Goal: Use online tool/utility: Utilize a website feature to perform a specific function

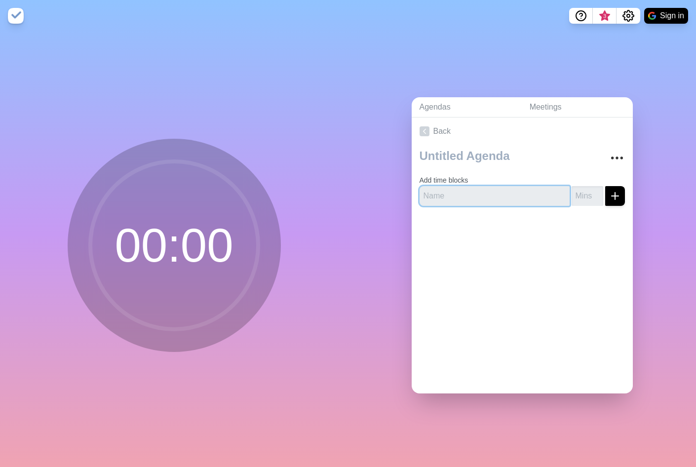
click at [474, 194] on input "text" at bounding box center [495, 196] width 150 height 20
type input "UV Mood Board"
click at [590, 193] on input "number" at bounding box center [588, 196] width 32 height 20
type input "25"
click at [620, 199] on icon "submit" at bounding box center [615, 196] width 12 height 12
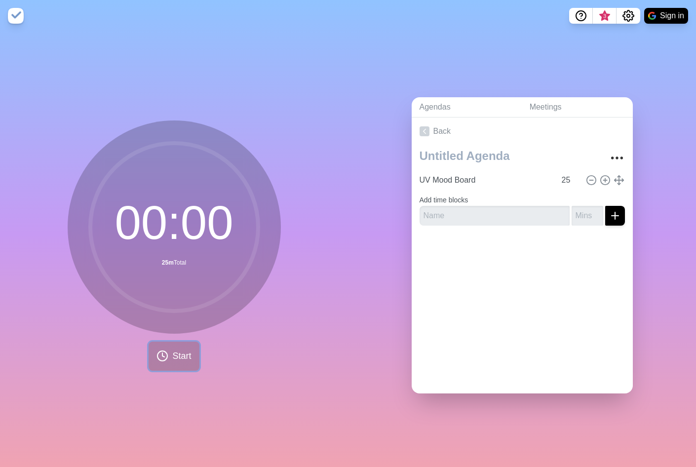
click at [183, 354] on span "Start" at bounding box center [181, 356] width 19 height 13
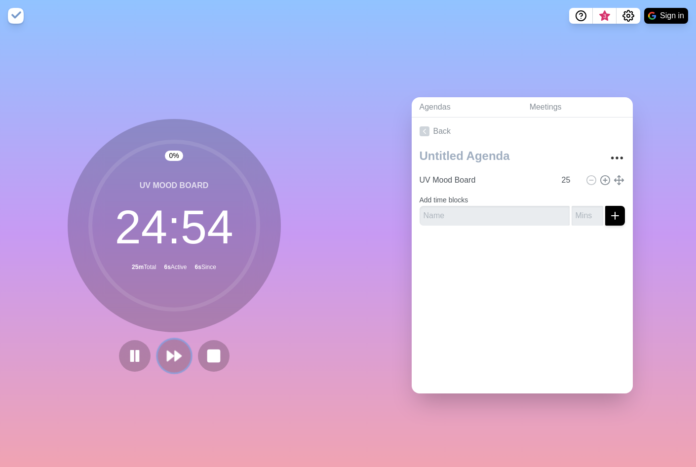
click at [171, 351] on icon at bounding box center [174, 356] width 17 height 17
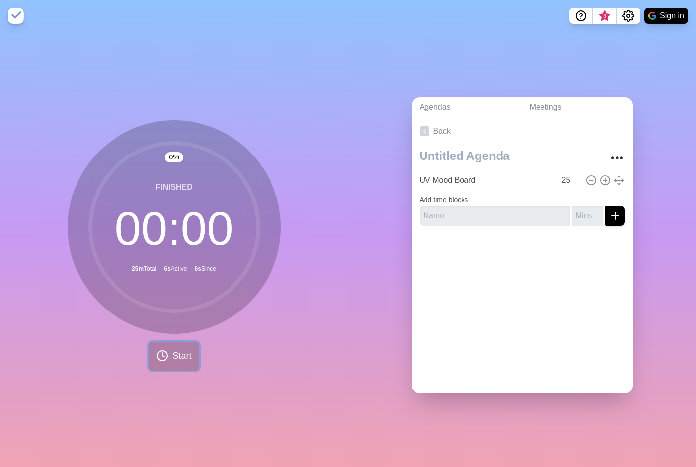
click at [192, 353] on button "Start" at bounding box center [174, 356] width 50 height 29
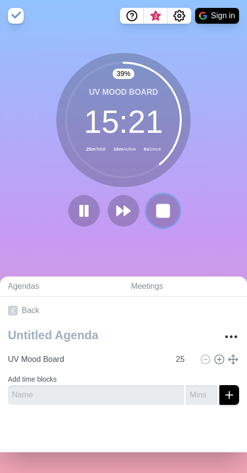
click at [157, 208] on rect at bounding box center [163, 210] width 12 height 12
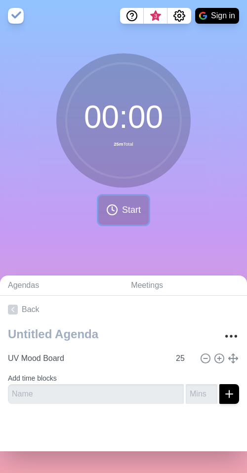
click at [120, 214] on button "Start" at bounding box center [123, 210] width 50 height 29
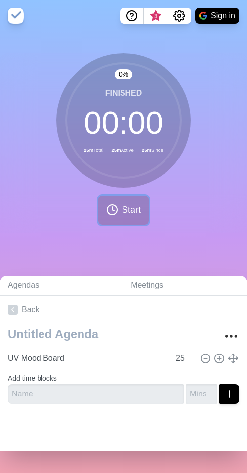
click at [130, 215] on span "Start" at bounding box center [131, 209] width 19 height 13
click at [143, 208] on button "Start" at bounding box center [123, 210] width 50 height 29
